Goal: Task Accomplishment & Management: Manage account settings

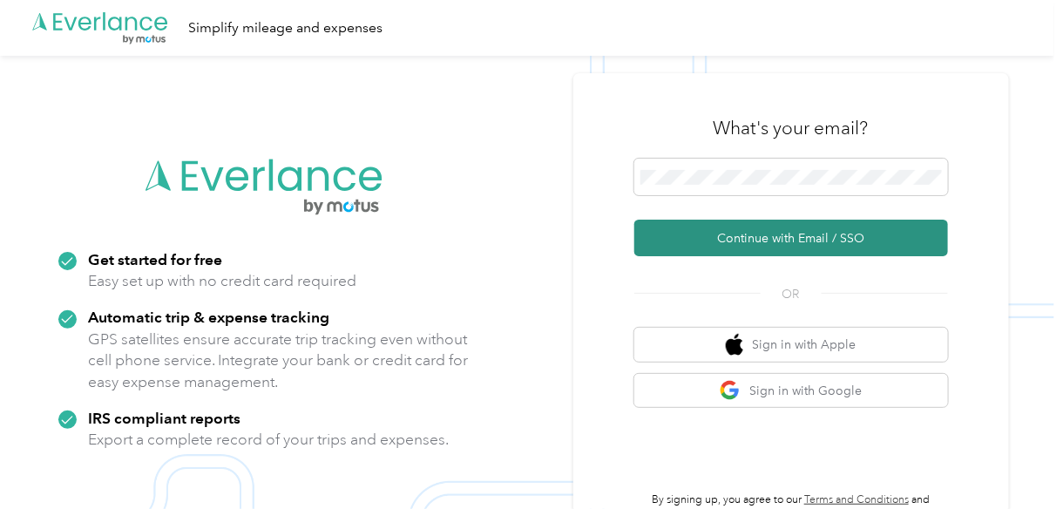
click at [737, 224] on button "Continue with Email / SSO" at bounding box center [791, 238] width 314 height 37
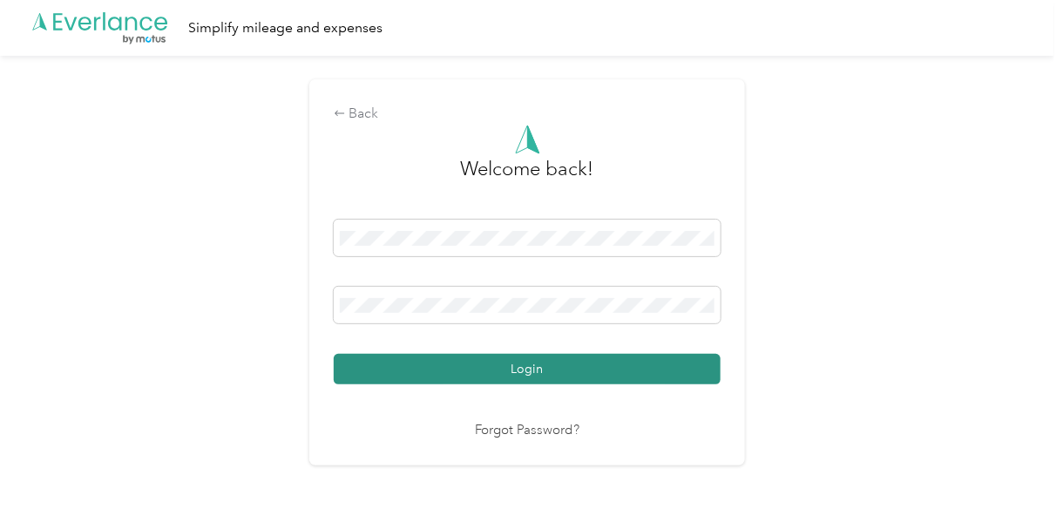
click at [511, 373] on button "Login" at bounding box center [527, 369] width 387 height 30
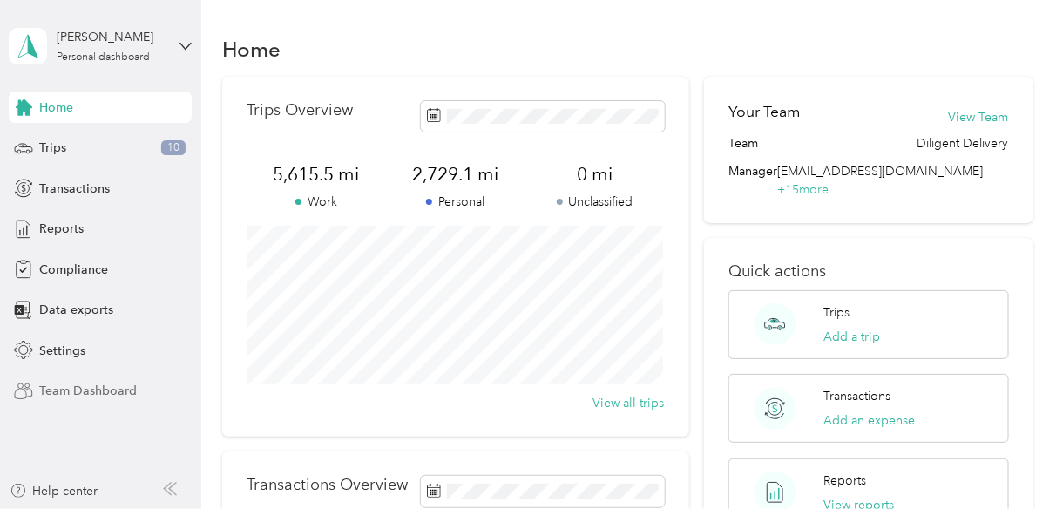
click at [105, 392] on span "Team Dashboard" at bounding box center [88, 391] width 98 height 18
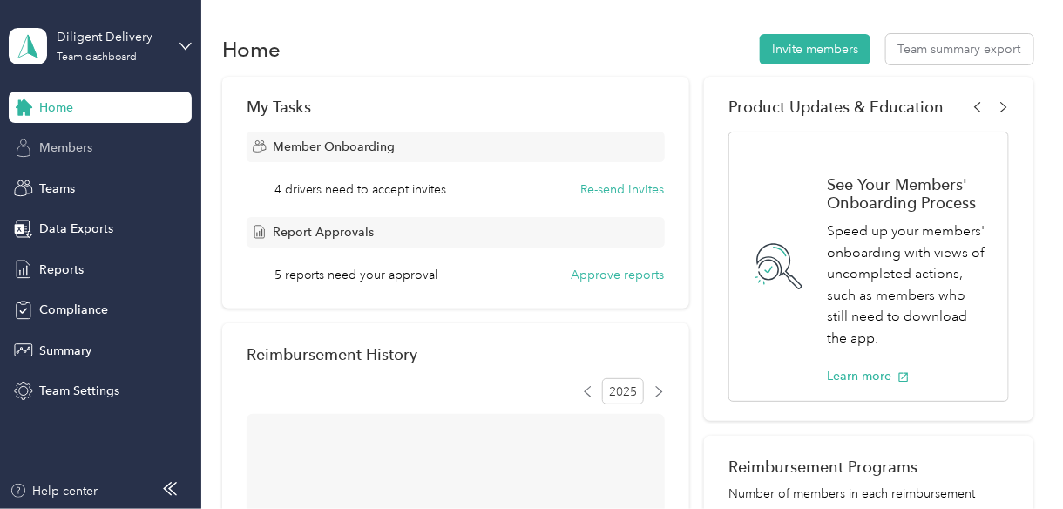
click at [74, 156] on span "Members" at bounding box center [65, 148] width 53 height 18
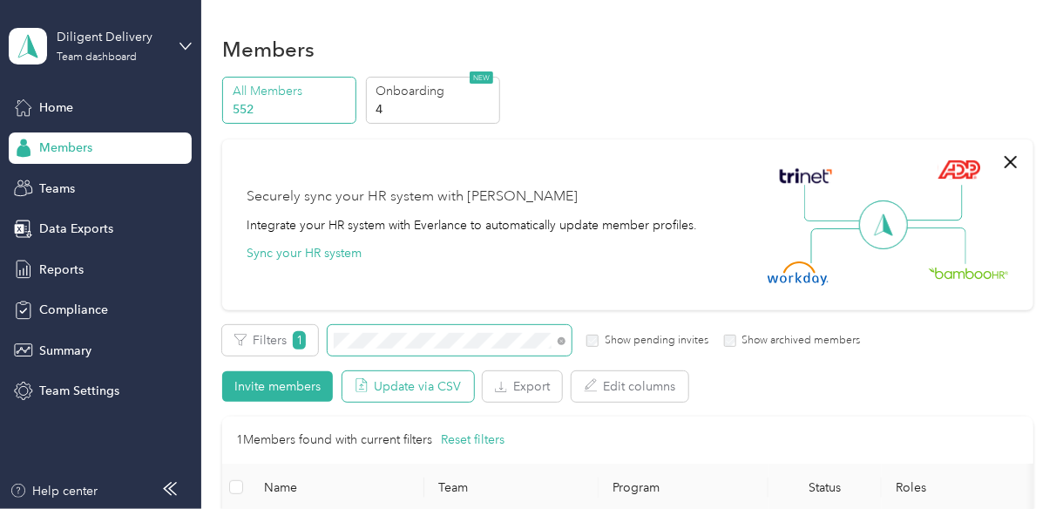
scroll to position [153, 0]
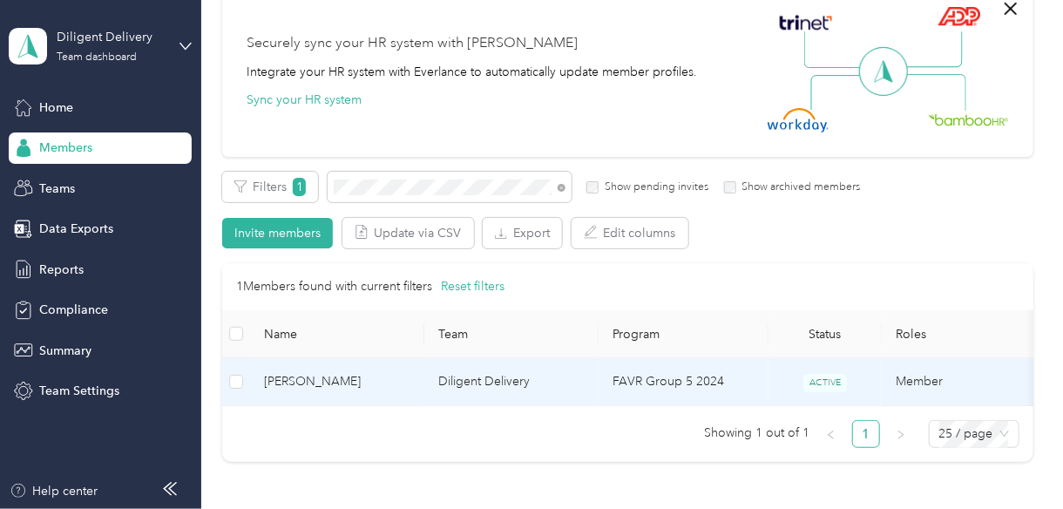
click at [337, 377] on span "[PERSON_NAME]" at bounding box center [337, 381] width 146 height 19
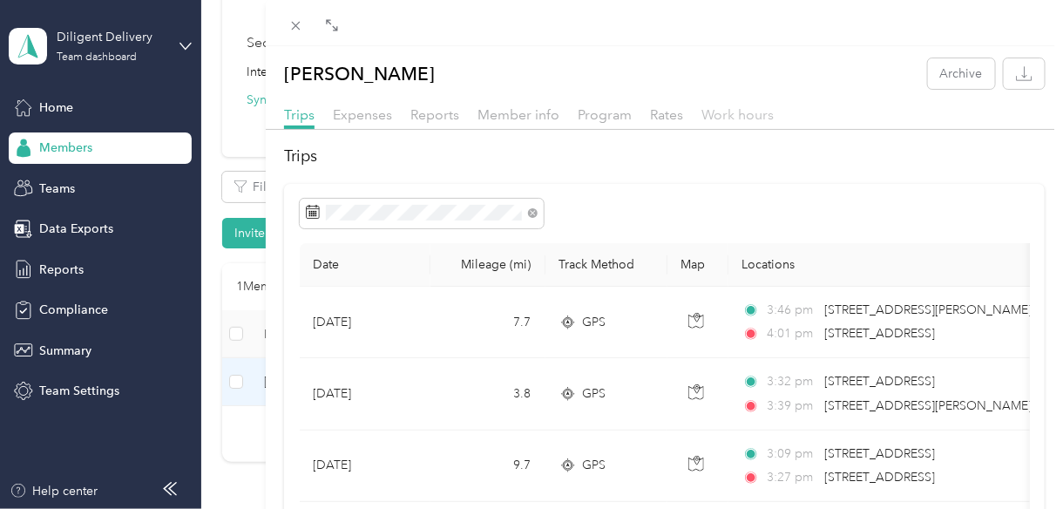
click at [704, 114] on span "Work hours" at bounding box center [737, 114] width 72 height 17
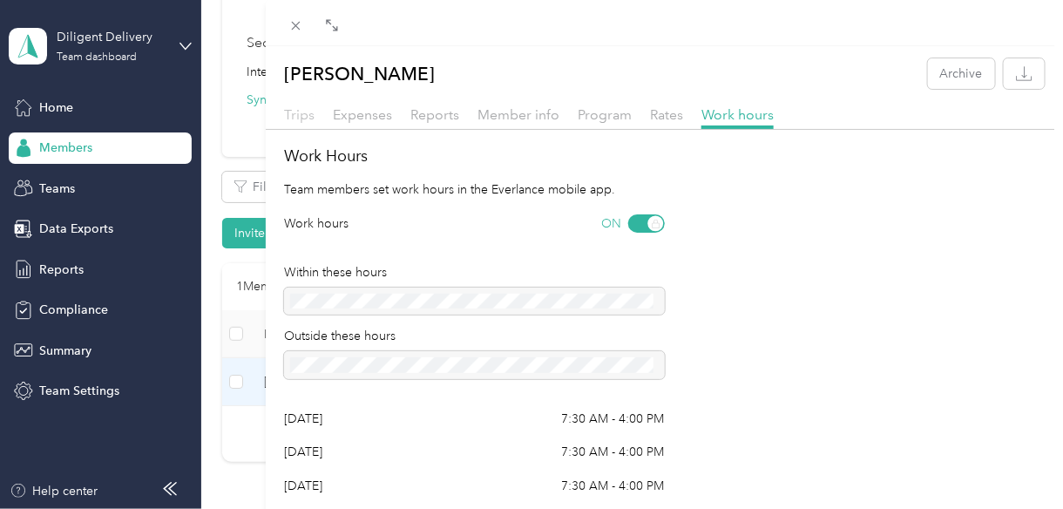
click at [299, 116] on span "Trips" at bounding box center [299, 114] width 30 height 17
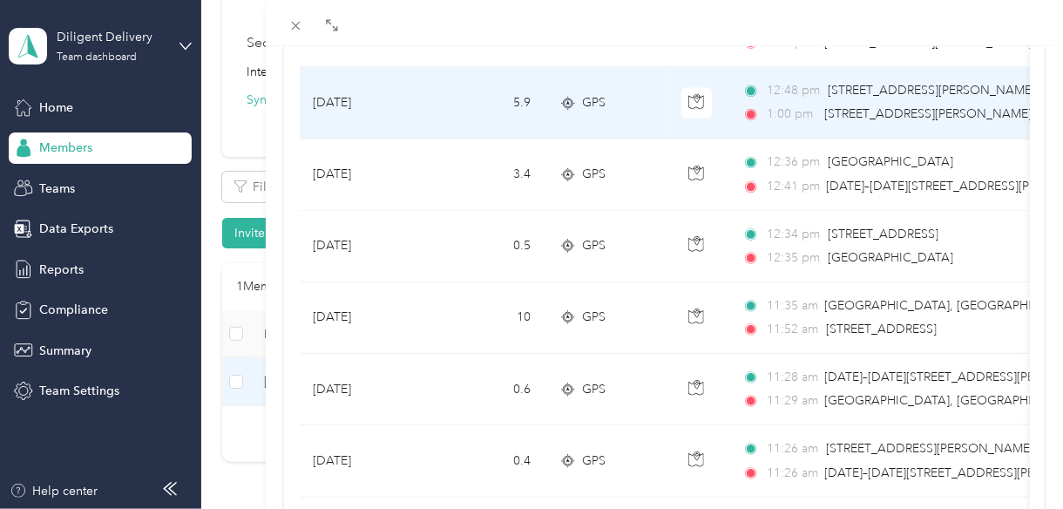
scroll to position [1366, 0]
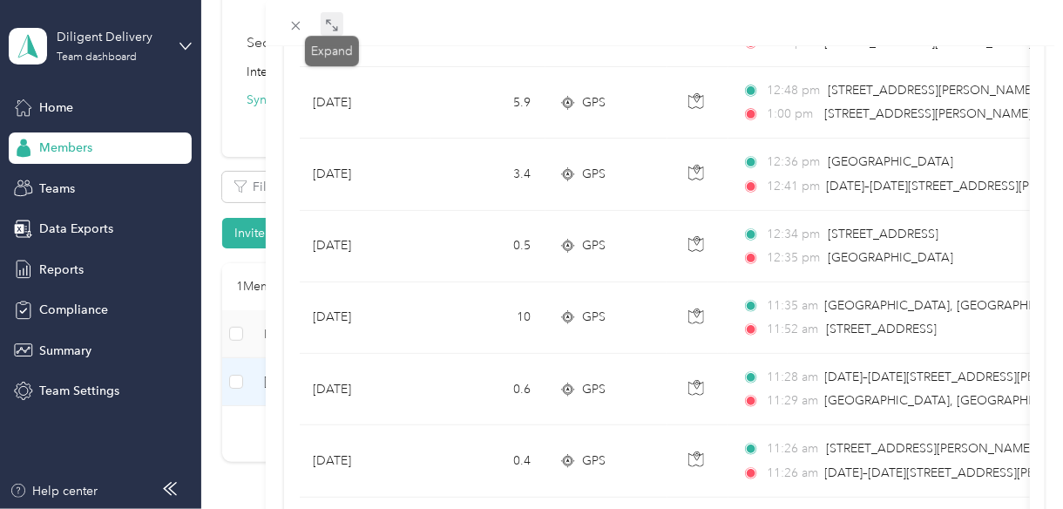
click at [333, 15] on span at bounding box center [332, 24] width 23 height 24
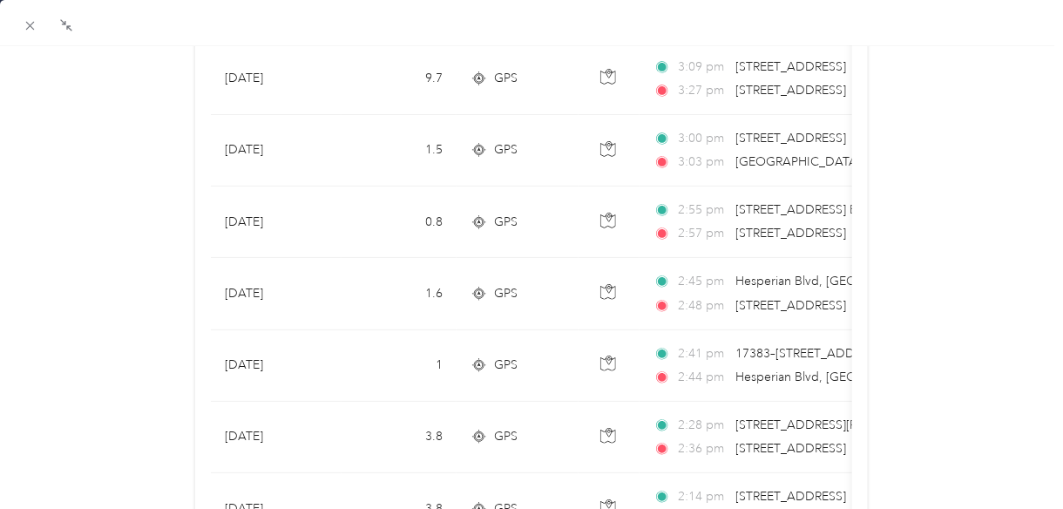
scroll to position [388, 0]
